Goal: Information Seeking & Learning: Learn about a topic

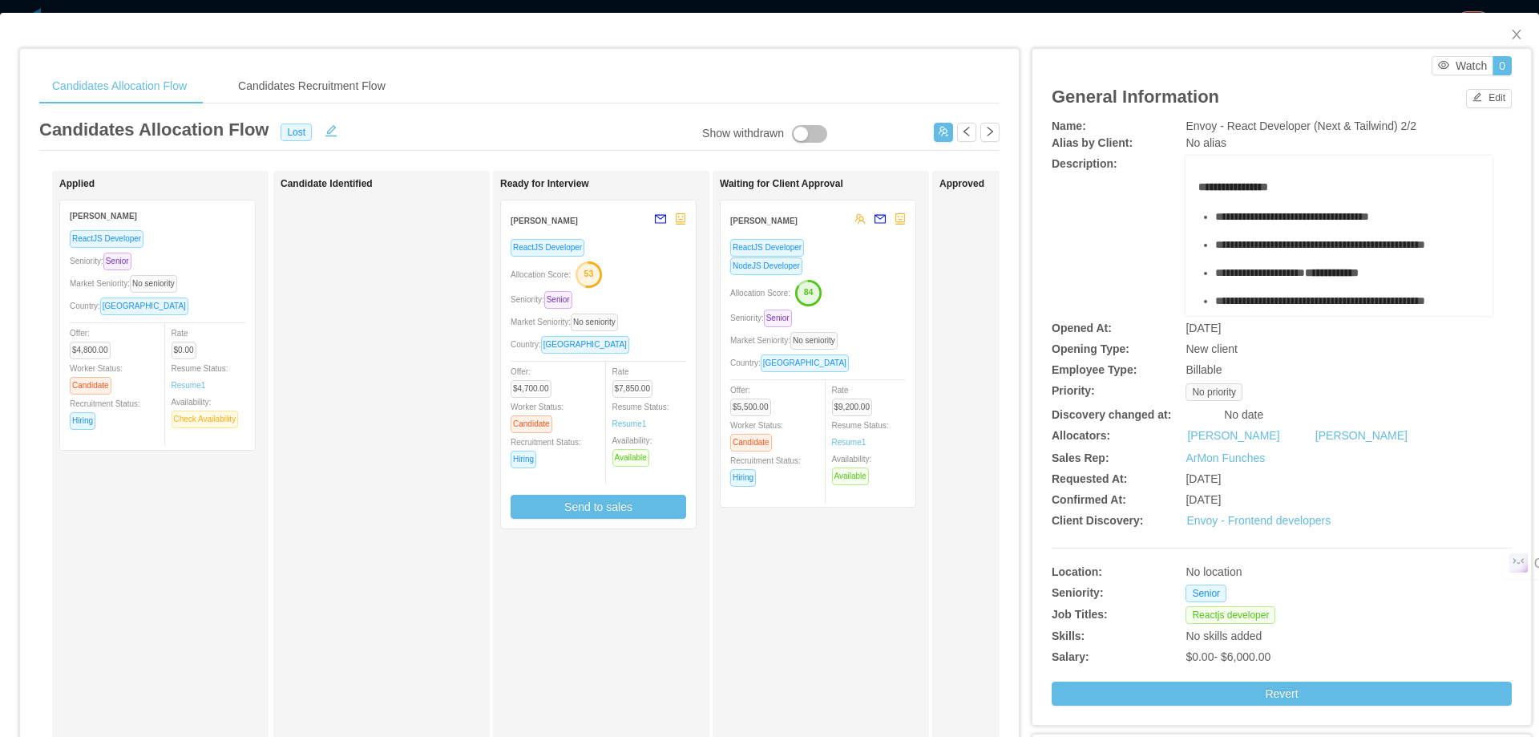
scroll to position [2165, 0]
click at [1512, 34] on icon "icon: close" at bounding box center [1516, 35] width 9 height 10
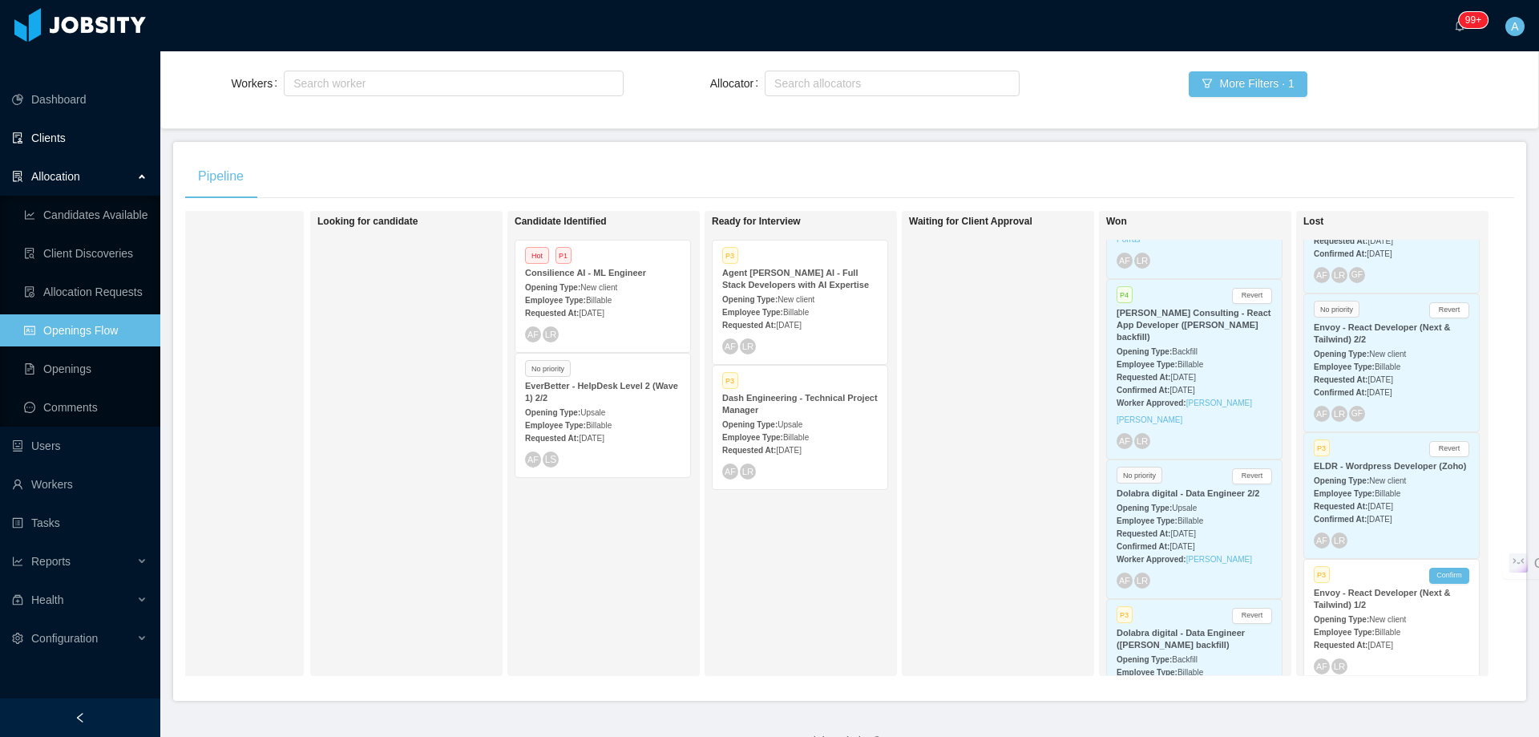
click at [69, 122] on link "Clients" at bounding box center [80, 138] width 136 height 32
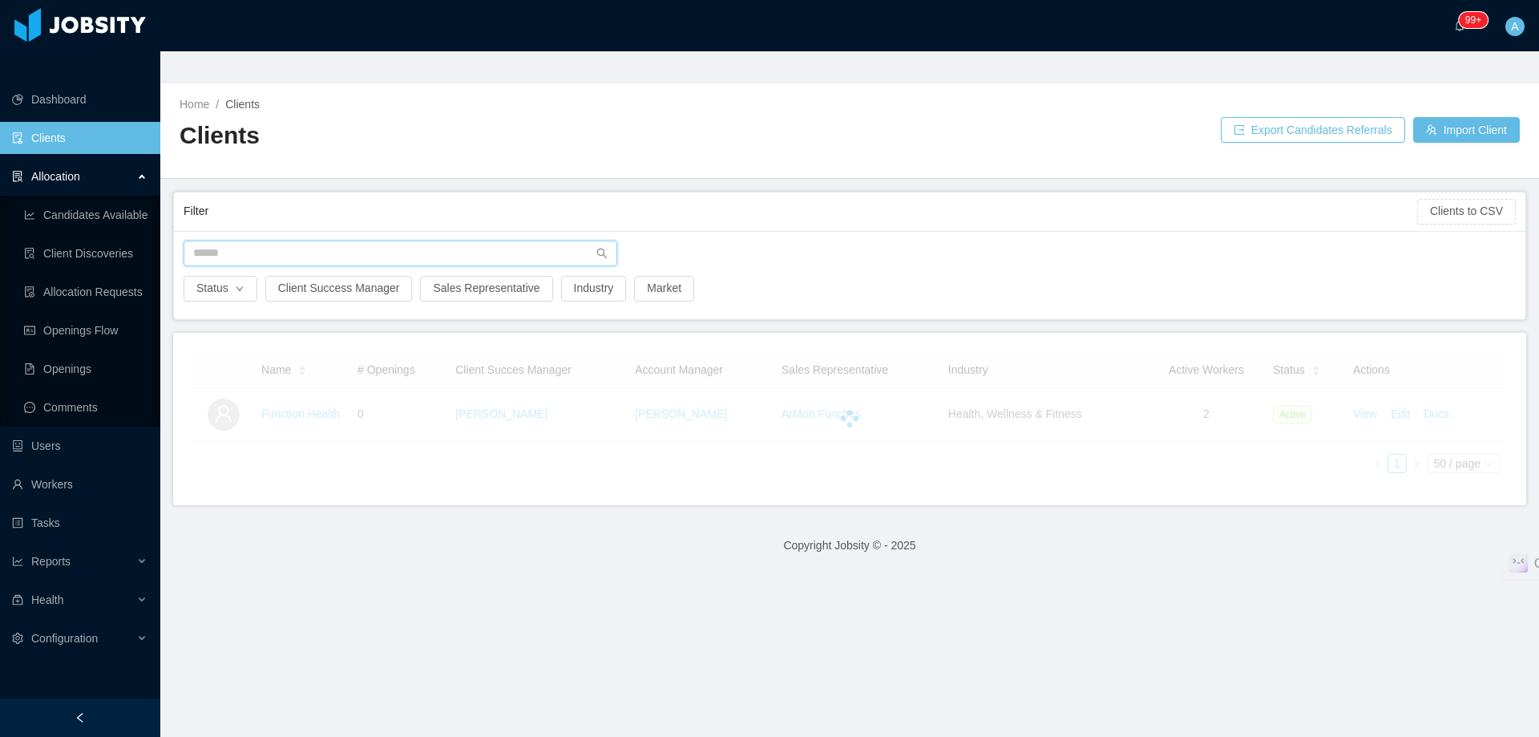
click at [448, 241] on input "text" at bounding box center [401, 254] width 434 height 26
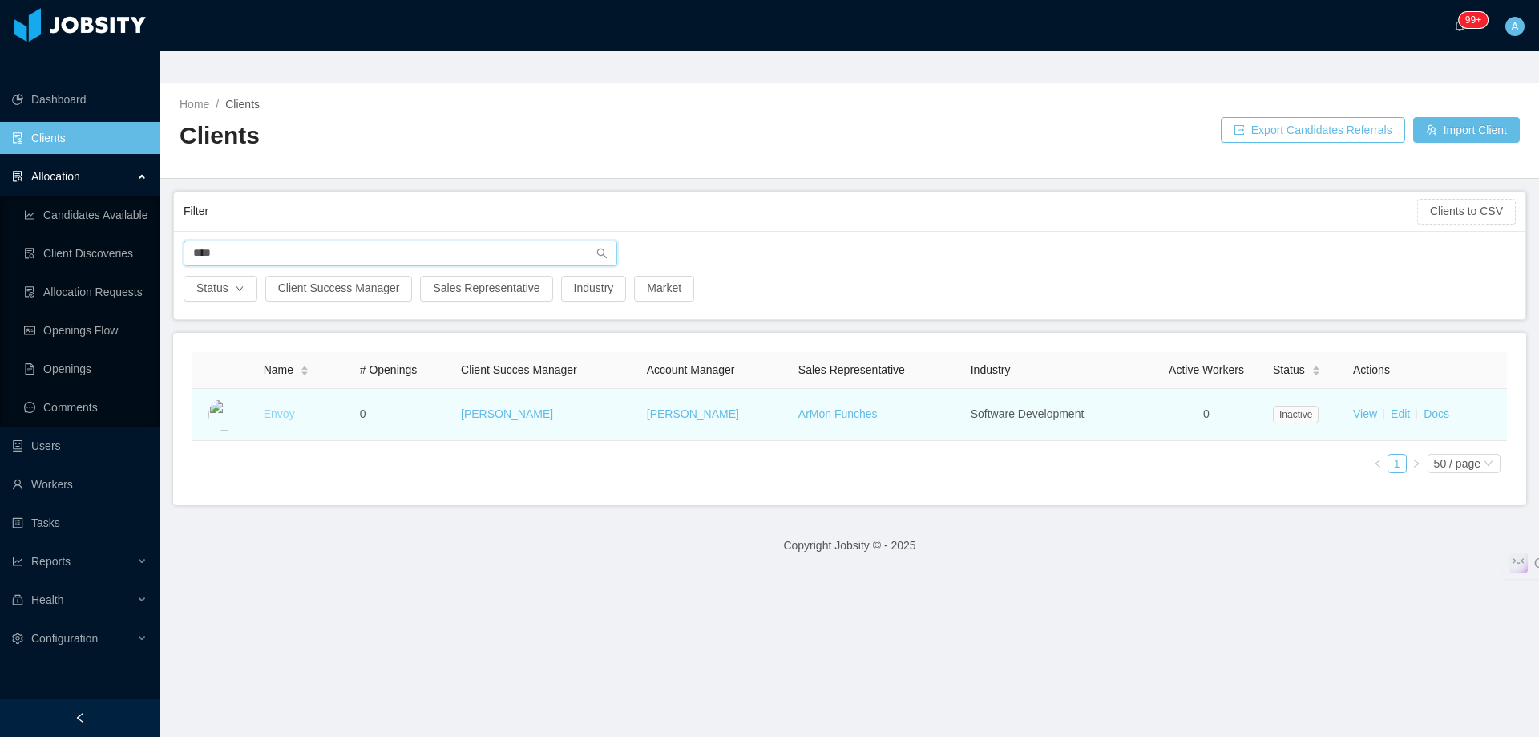
type input "****"
click at [283, 407] on link "Envoy" at bounding box center [279, 413] width 31 height 13
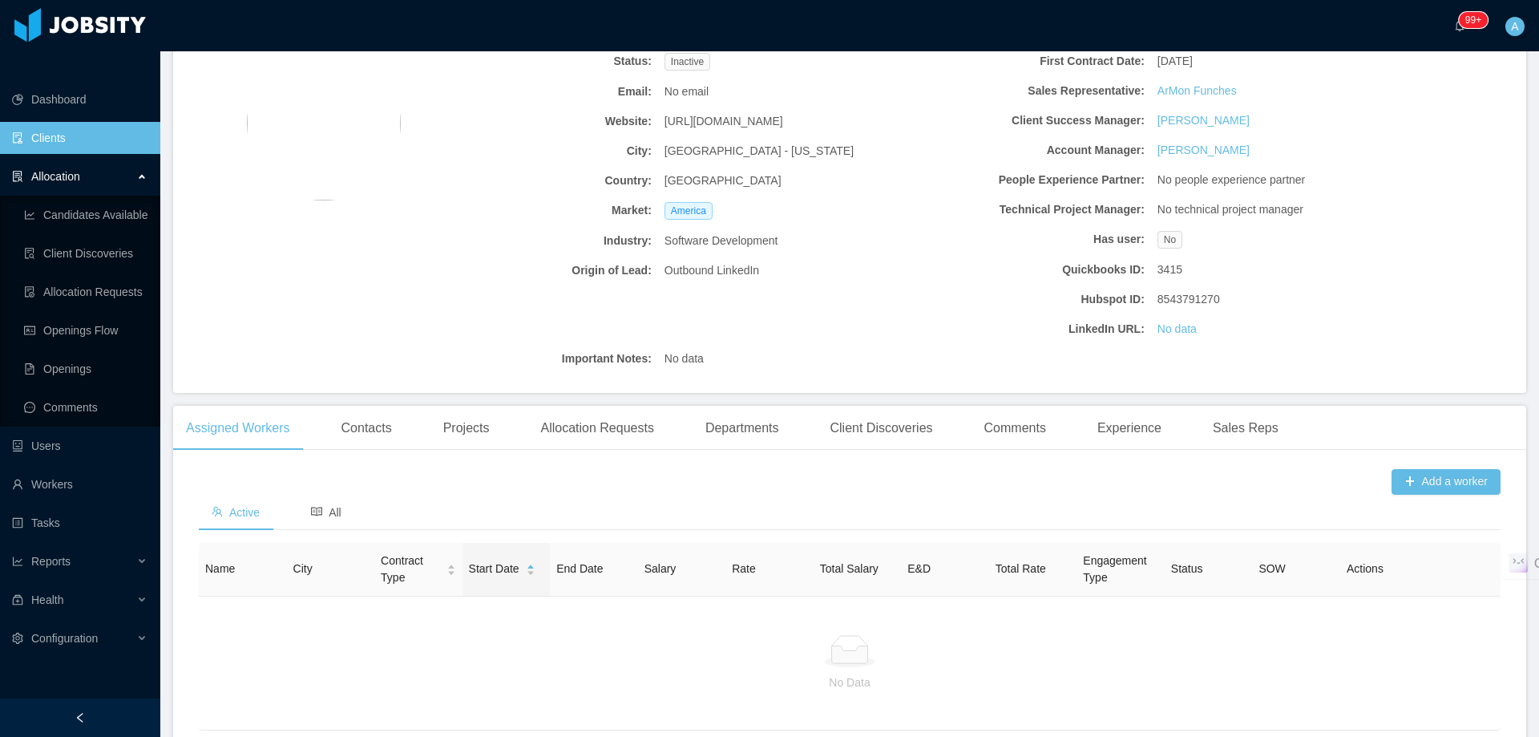
scroll to position [140, 0]
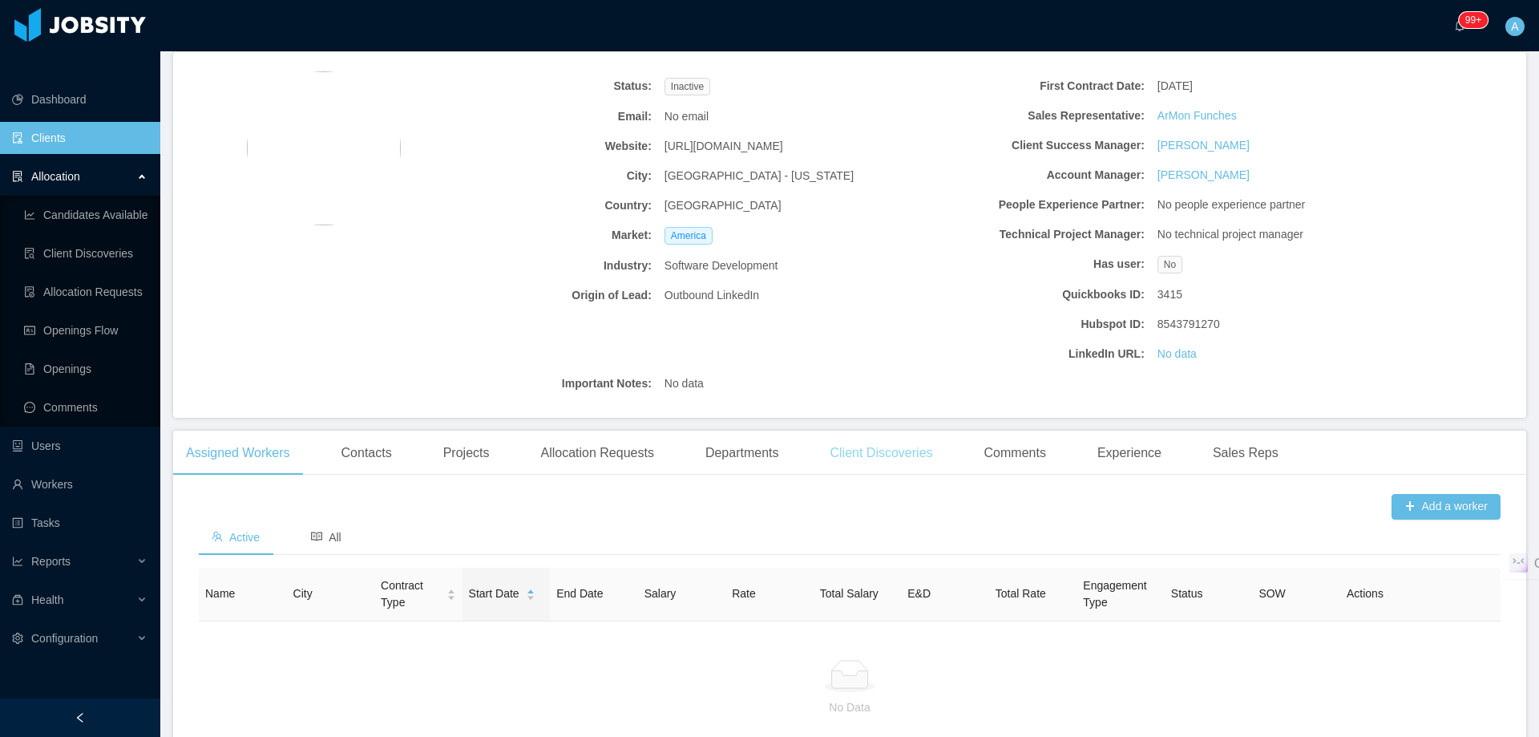
click at [906, 431] on div "Client Discoveries" at bounding box center [881, 453] width 128 height 45
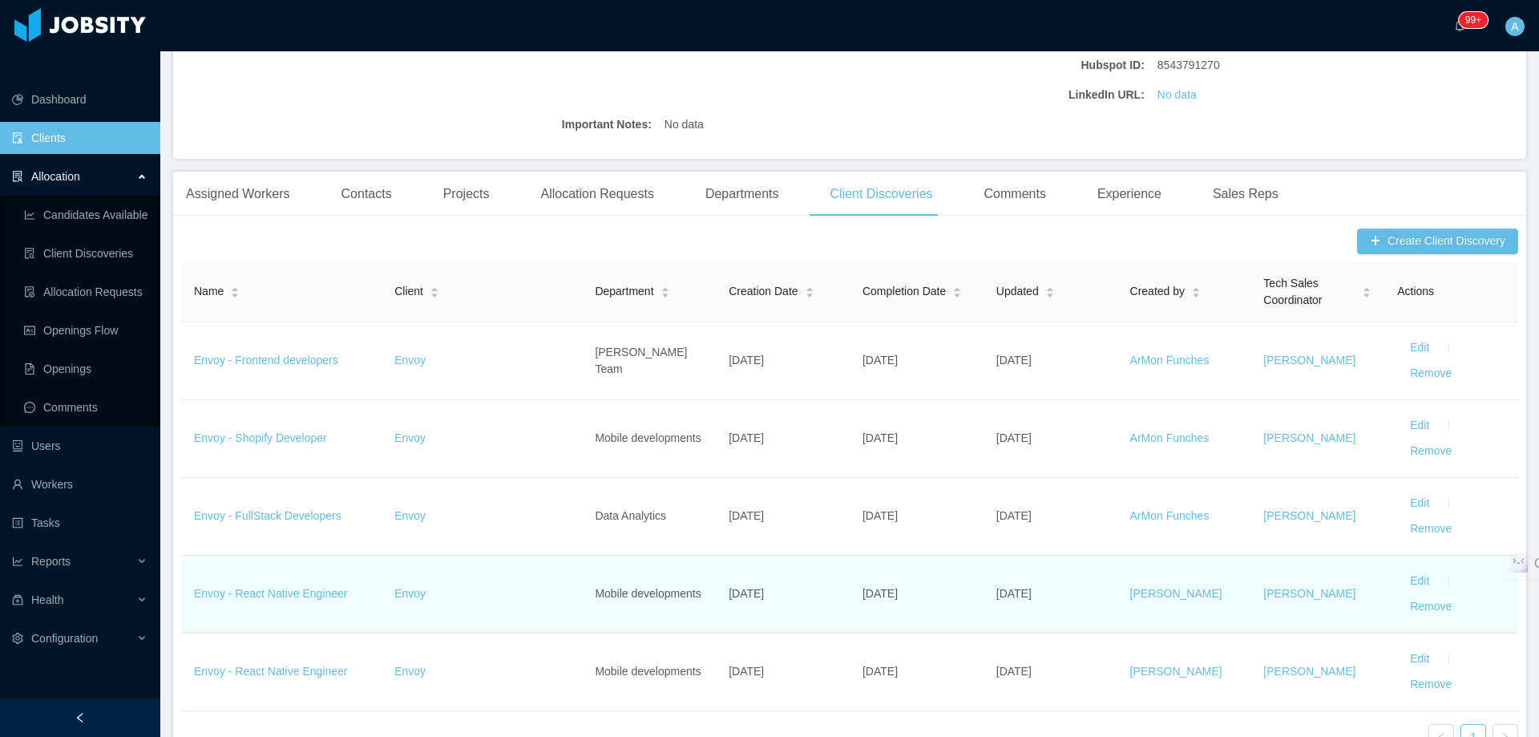
scroll to position [460, 0]
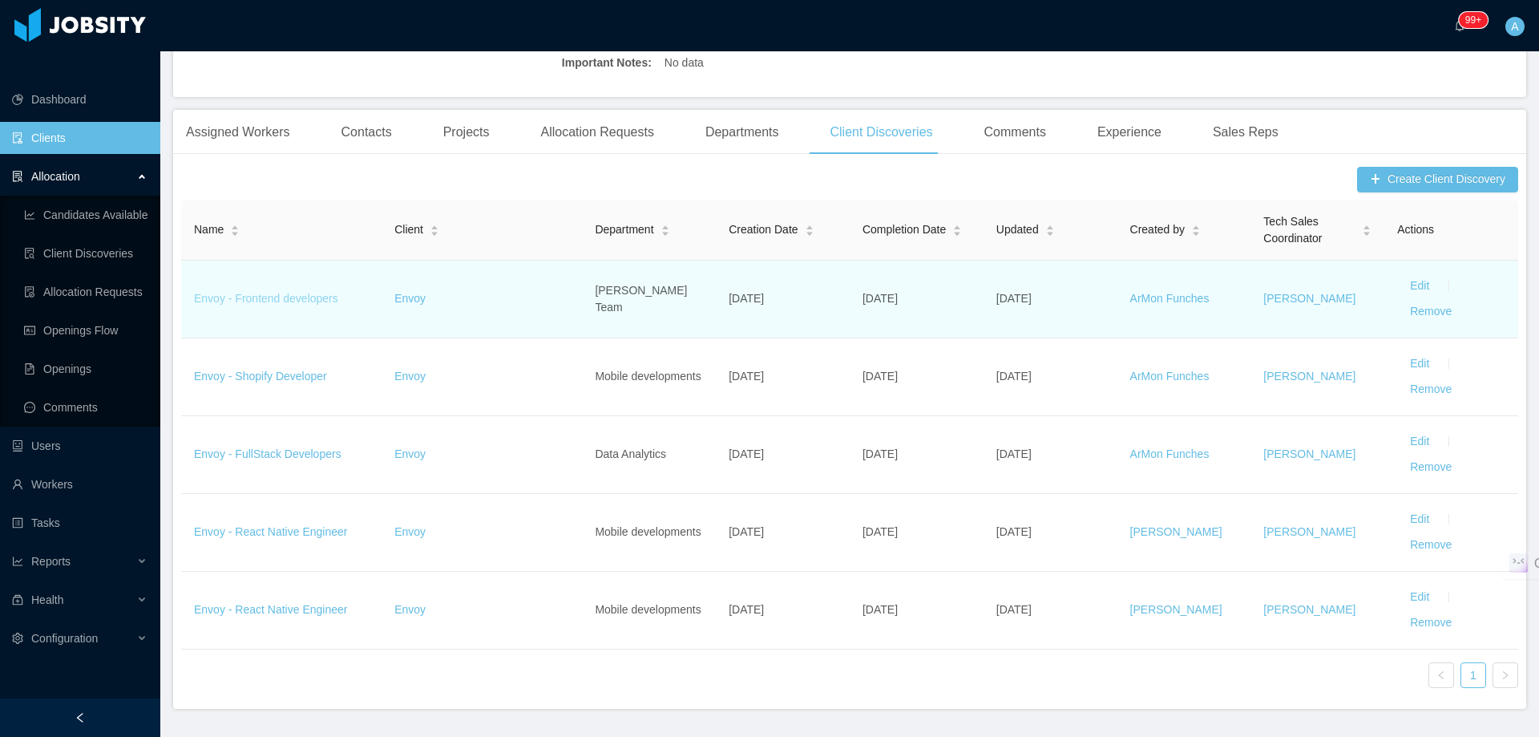
click at [314, 292] on link "Envoy - Frontend developers" at bounding box center [266, 298] width 144 height 13
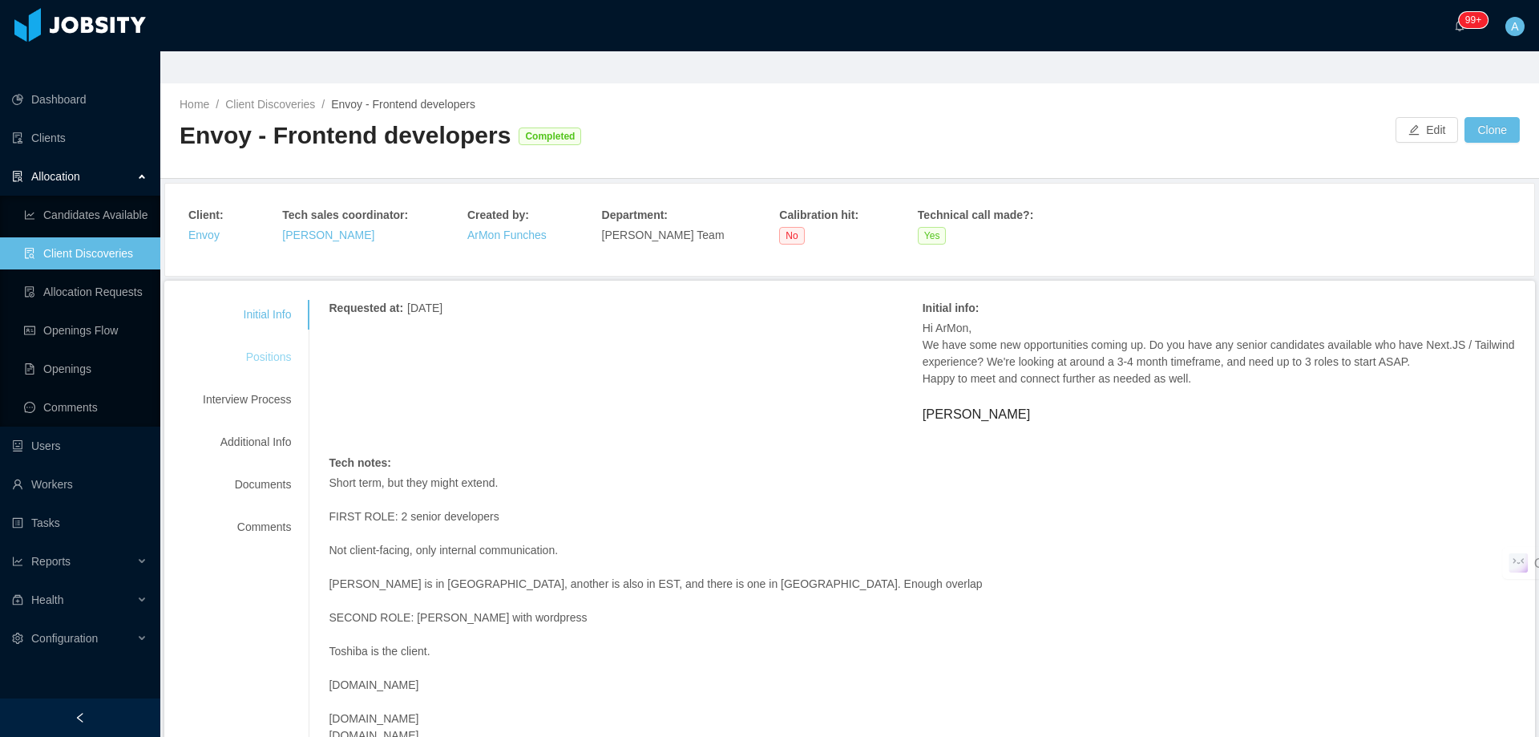
click at [271, 342] on div "Positions" at bounding box center [247, 357] width 127 height 30
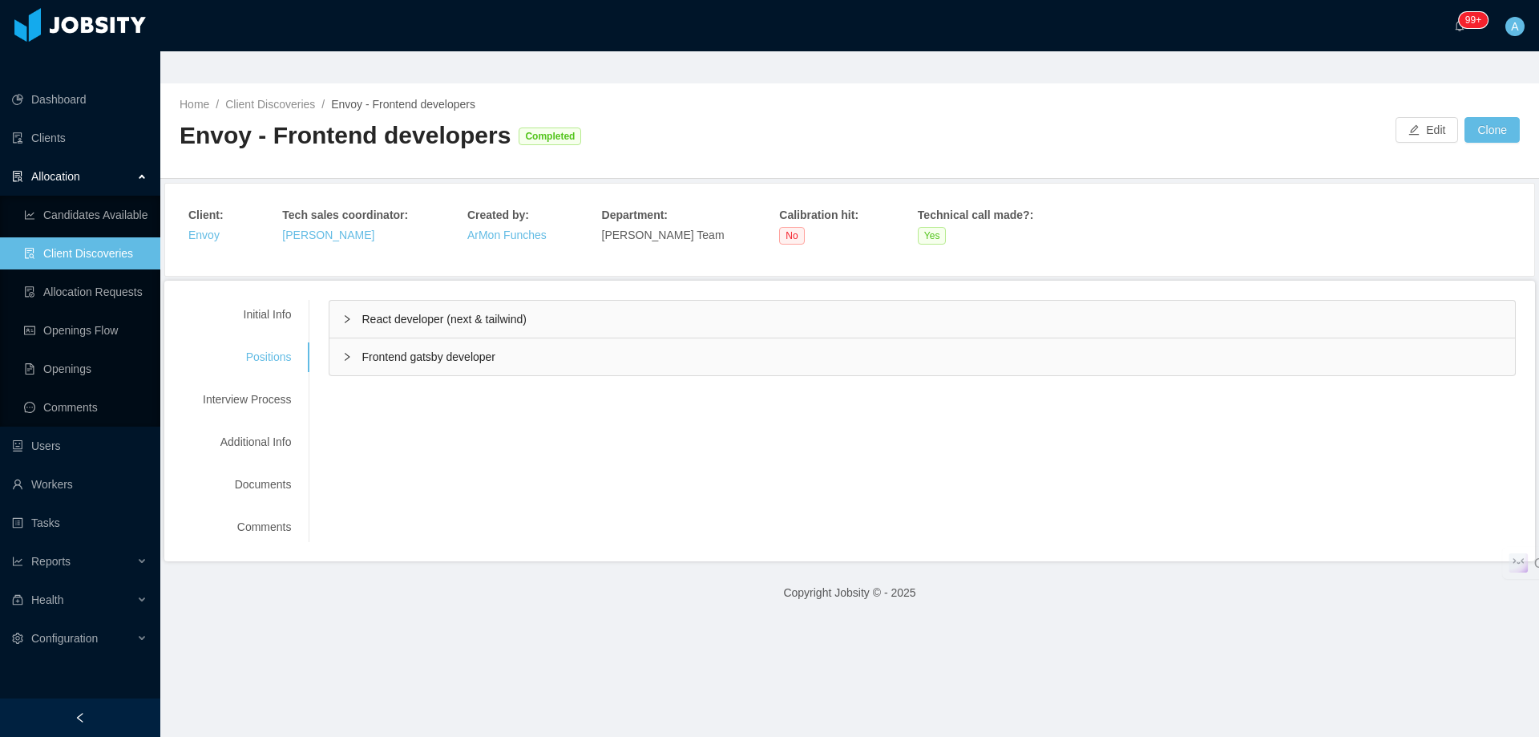
click at [418, 313] on span "React developer (next & tailwind)" at bounding box center [444, 319] width 164 height 13
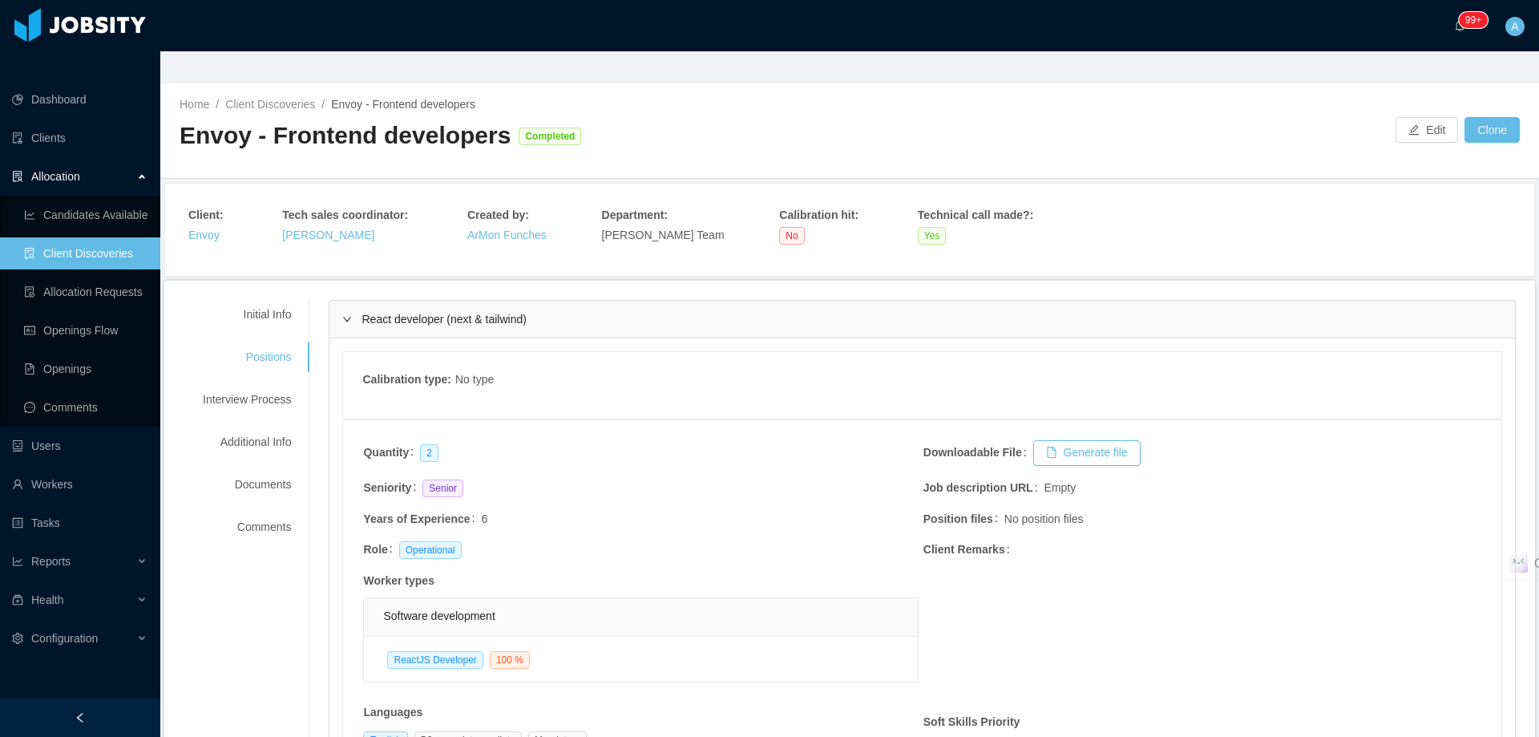
click at [460, 313] on span "React developer (next & tailwind)" at bounding box center [444, 319] width 164 height 13
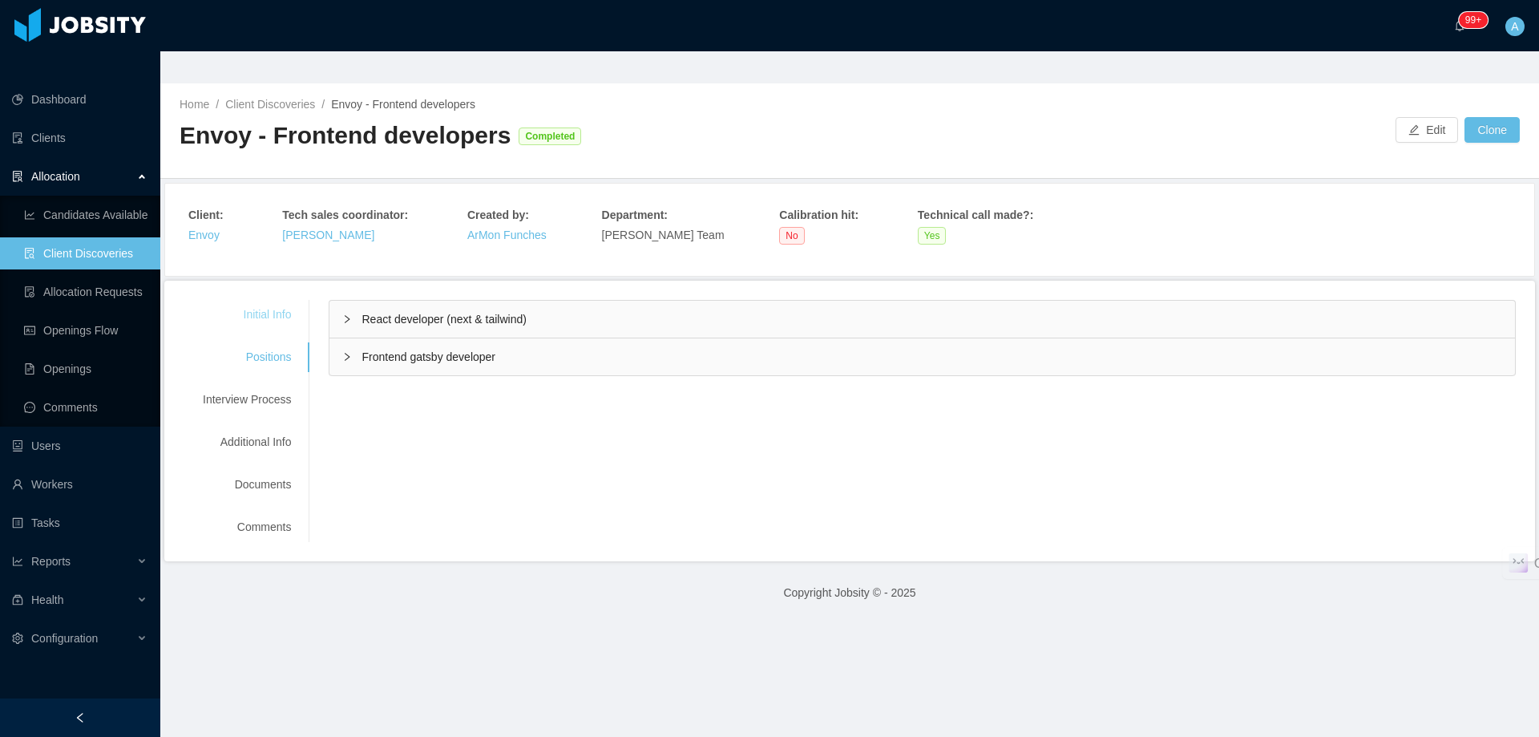
click at [276, 300] on div "Initial Info" at bounding box center [247, 315] width 127 height 30
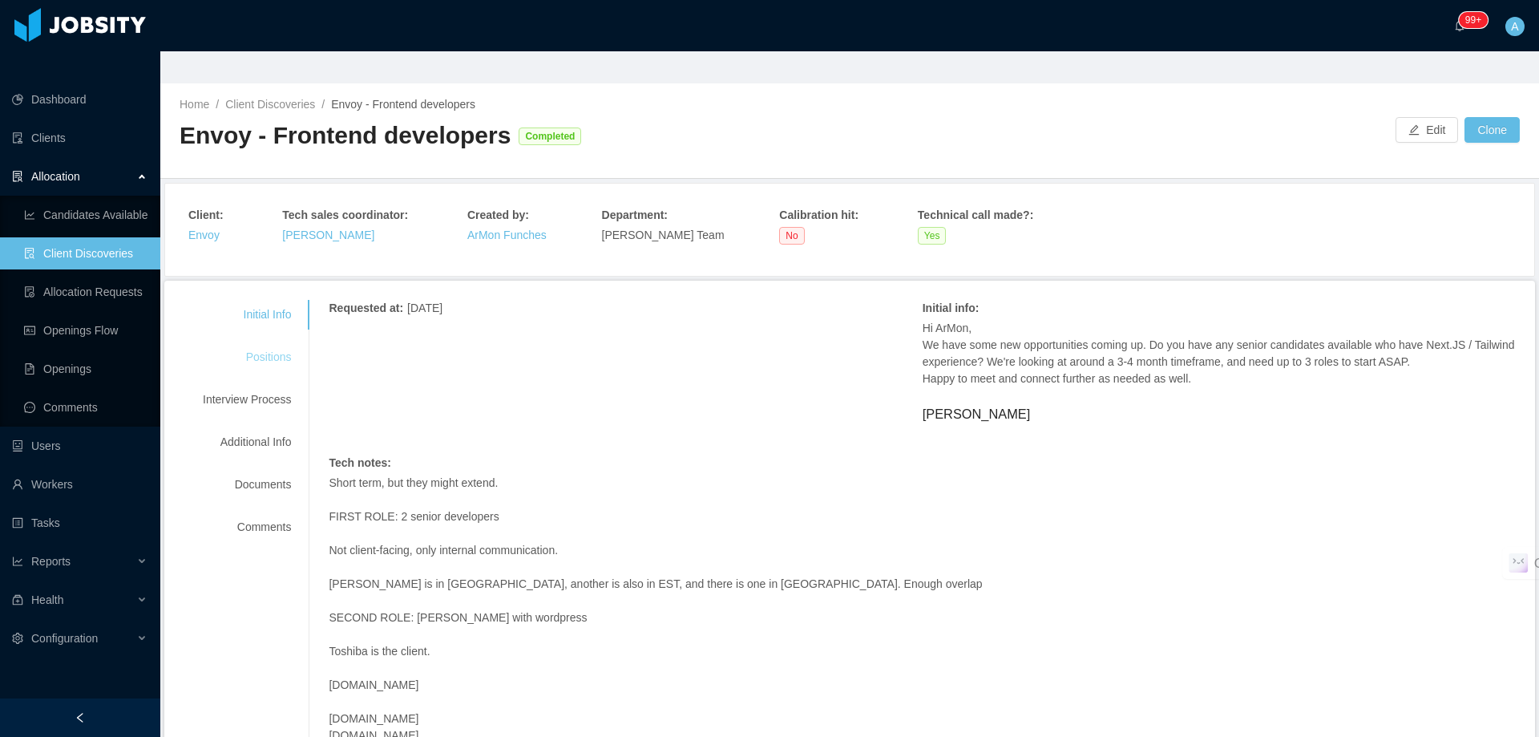
click at [295, 342] on div "Positions" at bounding box center [247, 357] width 127 height 30
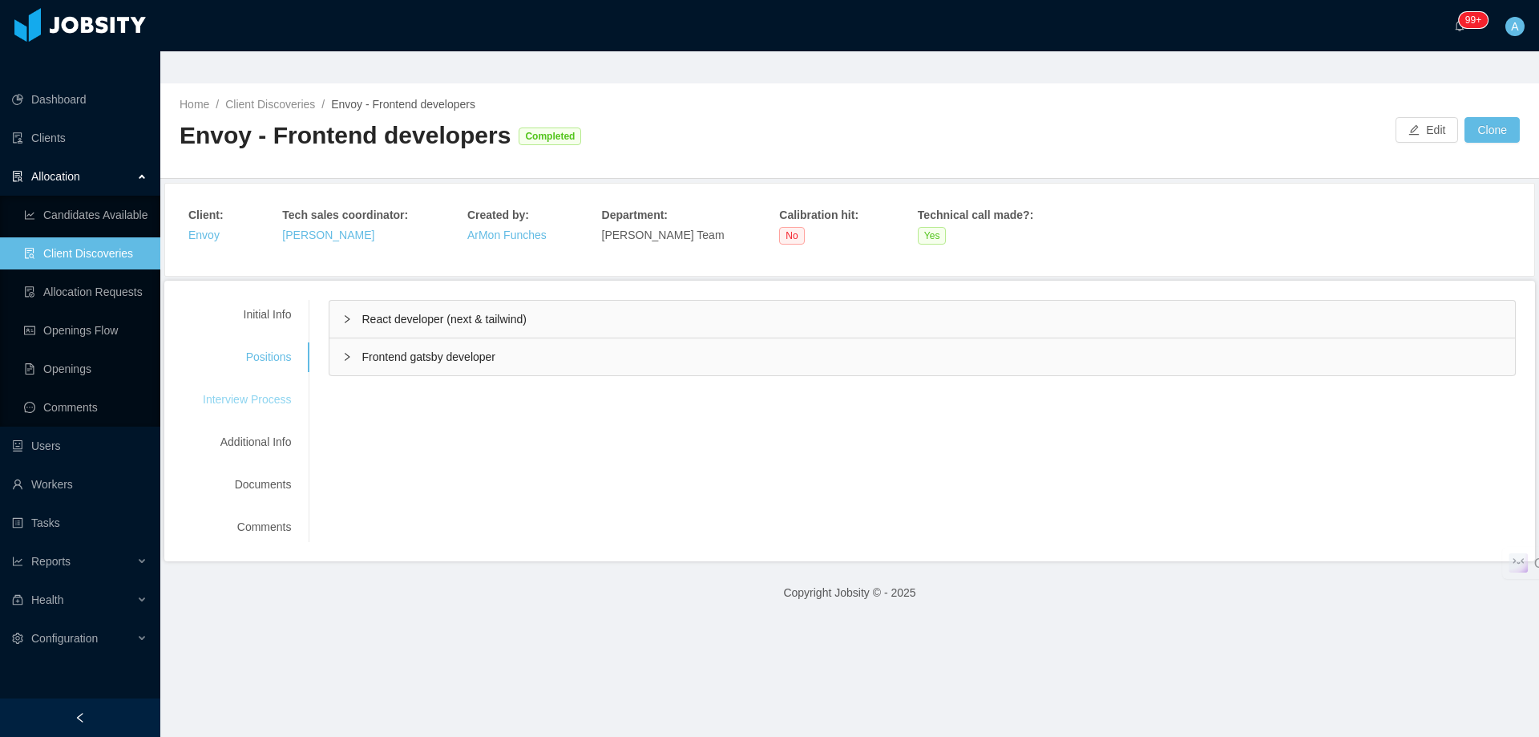
click at [278, 385] on div "Interview Process" at bounding box center [247, 400] width 127 height 30
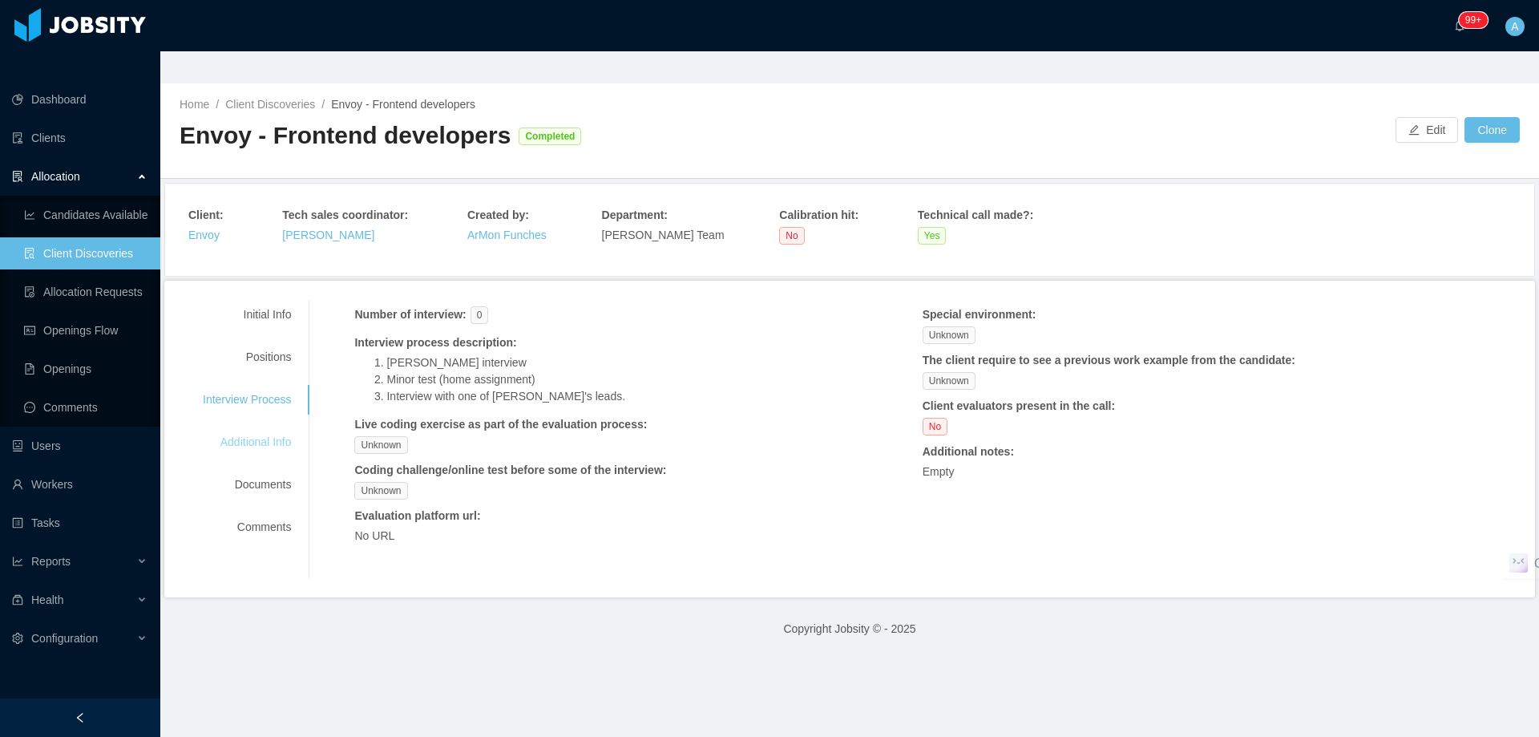
click at [275, 427] on div "Additional Info" at bounding box center [247, 442] width 127 height 30
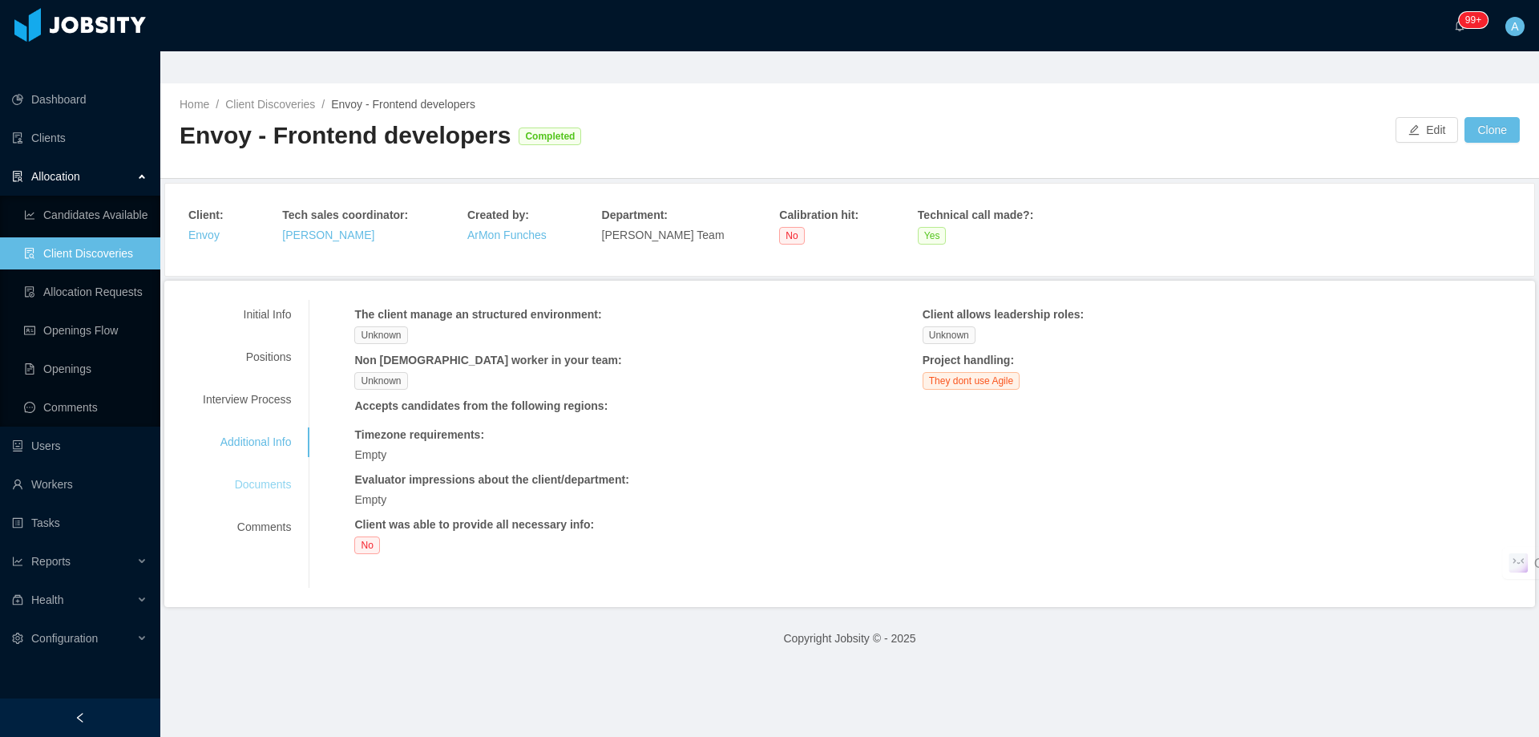
click at [275, 470] on div "Documents" at bounding box center [247, 485] width 127 height 30
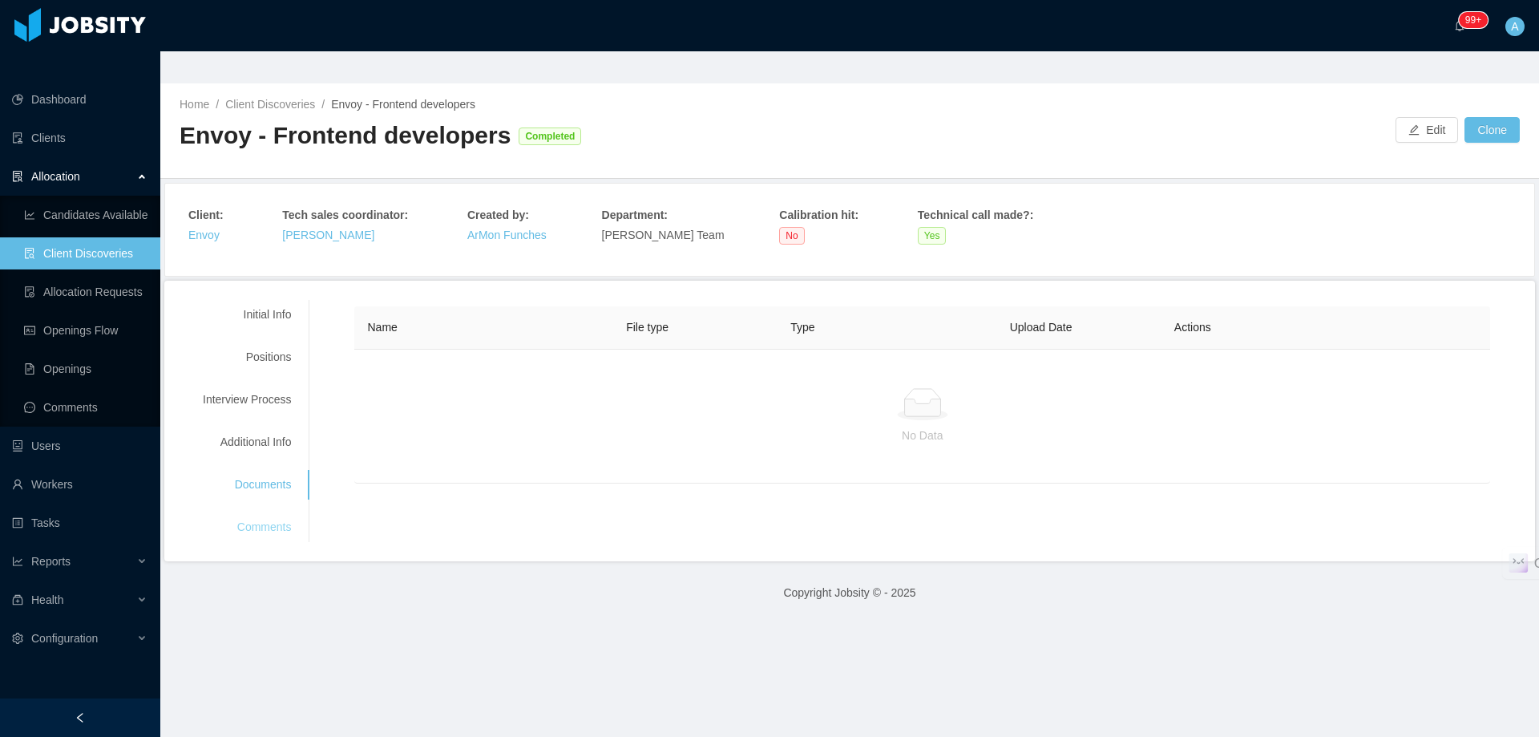
click at [272, 512] on div "Comments" at bounding box center [247, 527] width 127 height 30
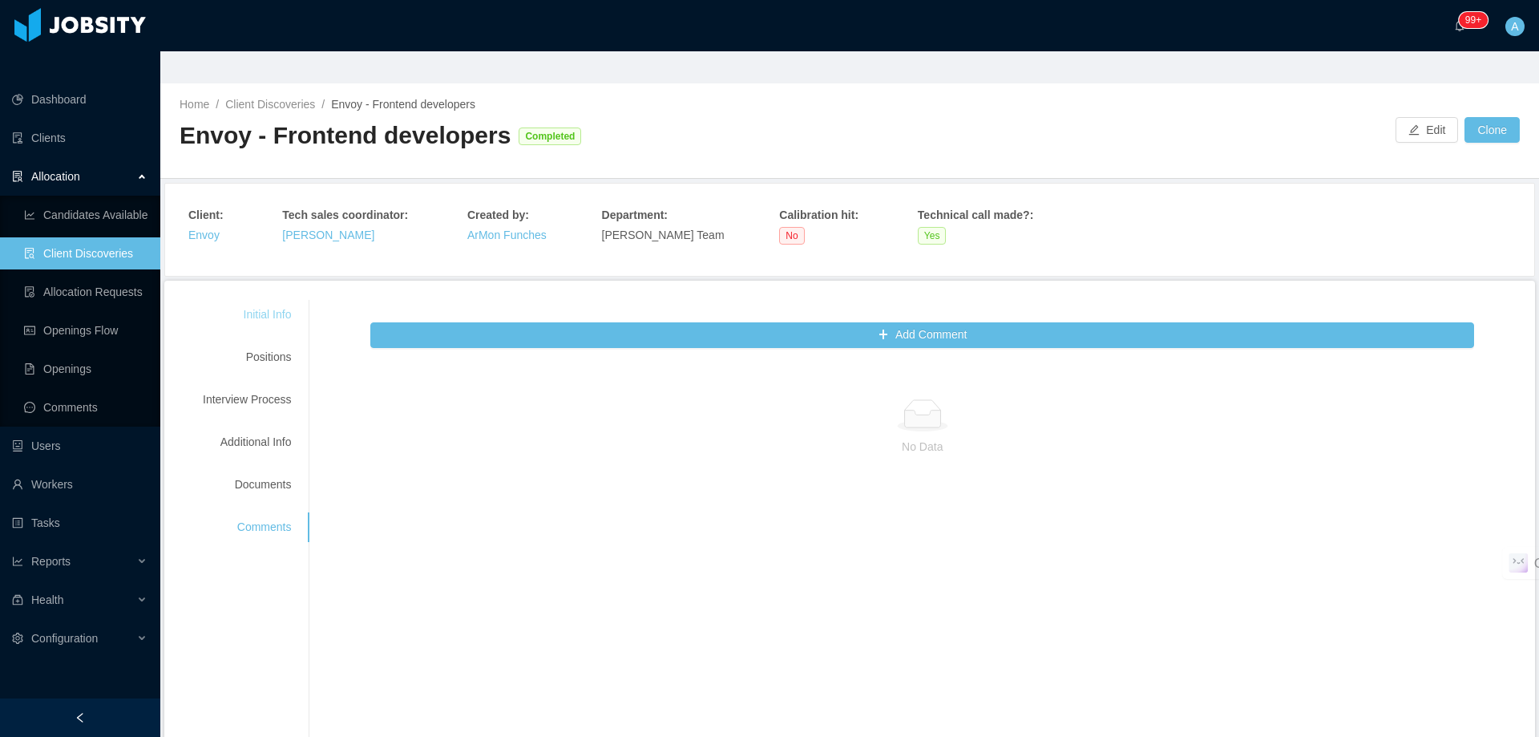
click at [285, 300] on div "Initial Info" at bounding box center [247, 315] width 127 height 30
